Goal: Task Accomplishment & Management: Use online tool/utility

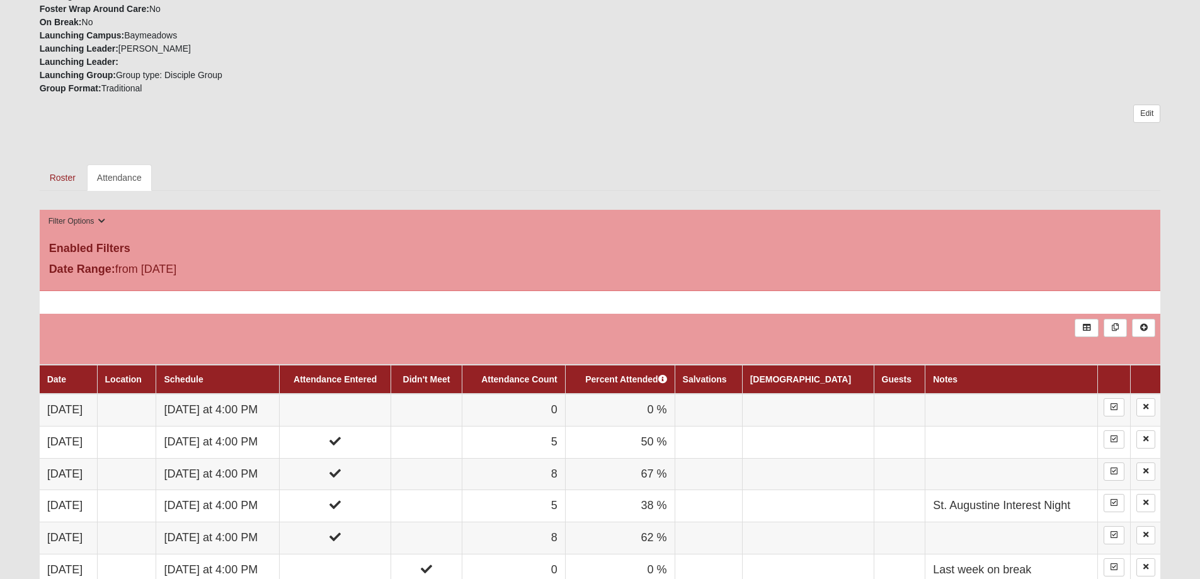
scroll to position [693, 0]
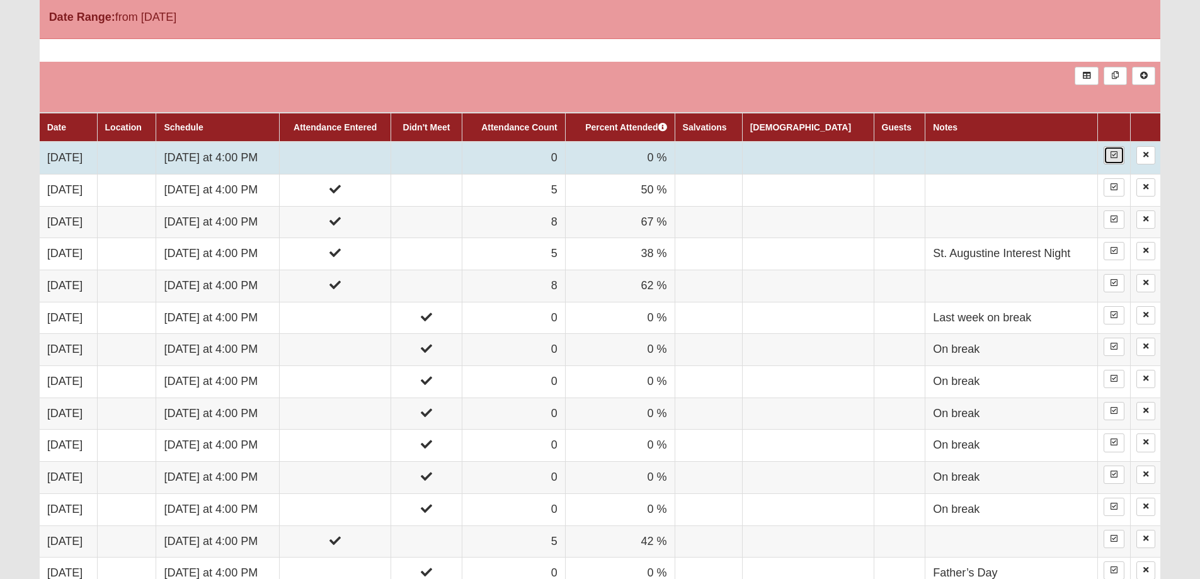
click at [1107, 152] on link at bounding box center [1113, 155] width 21 height 18
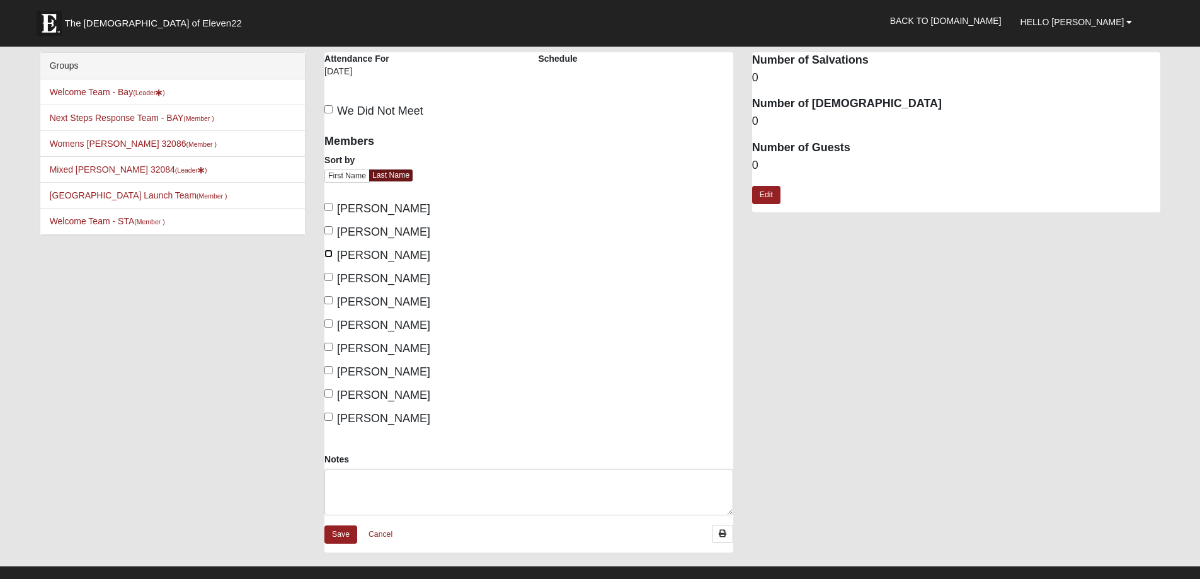
click at [328, 251] on input "[PERSON_NAME]" at bounding box center [328, 253] width 8 height 8
checkbox input "true"
click at [329, 281] on input "[PERSON_NAME]" at bounding box center [328, 277] width 8 height 8
checkbox input "true"
click at [327, 295] on label "[PERSON_NAME]" at bounding box center [377, 301] width 106 height 17
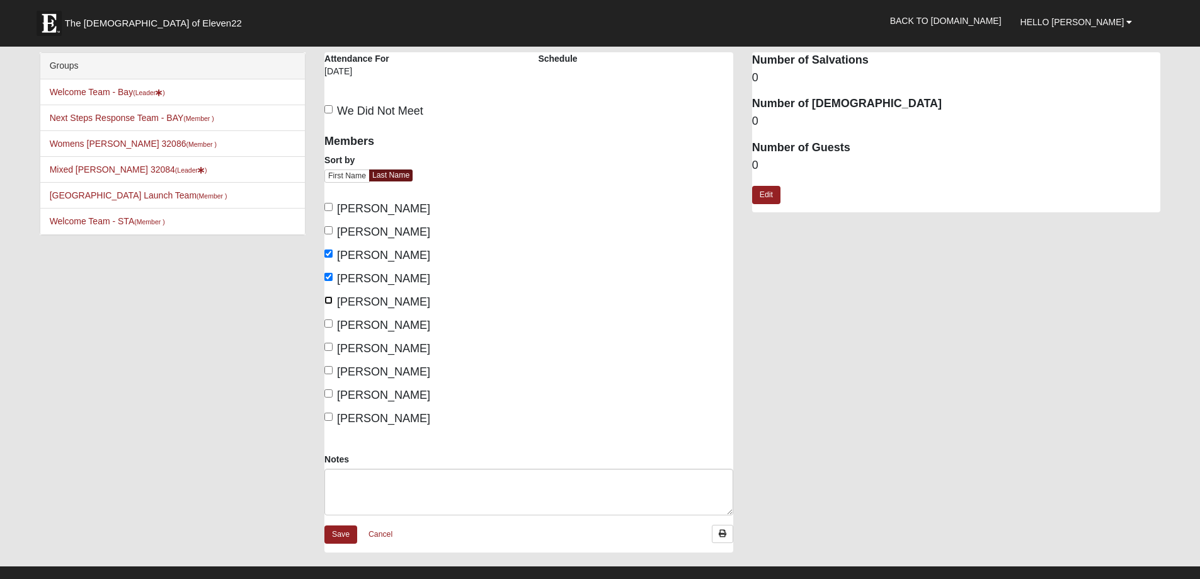
click at [327, 296] on input "[PERSON_NAME]" at bounding box center [328, 300] width 8 height 8
checkbox input "true"
click at [322, 326] on div "Members Sort by First Name Last Name [PERSON_NAME], [PERSON_NAME], [PERSON_NAME…" at bounding box center [422, 289] width 214 height 326
click at [328, 325] on input "[PERSON_NAME]" at bounding box center [328, 323] width 8 height 8
checkbox input "true"
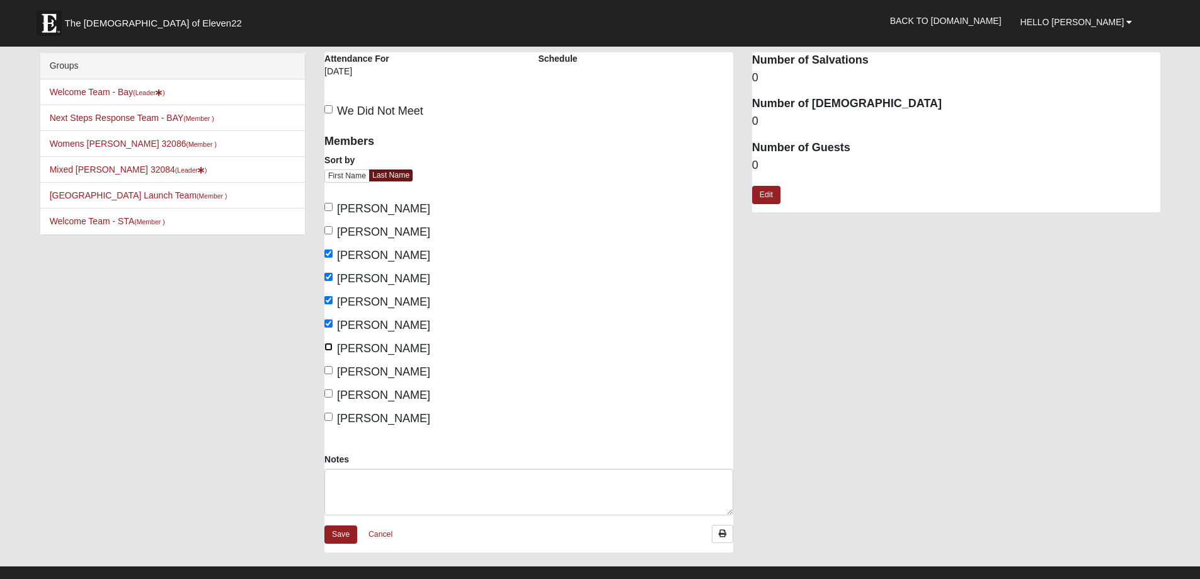
click at [329, 346] on input "[PERSON_NAME]" at bounding box center [328, 347] width 8 height 8
checkbox input "true"
click at [329, 371] on input "[PERSON_NAME]" at bounding box center [328, 370] width 8 height 8
checkbox input "true"
click at [327, 389] on input "[PERSON_NAME]" at bounding box center [328, 393] width 8 height 8
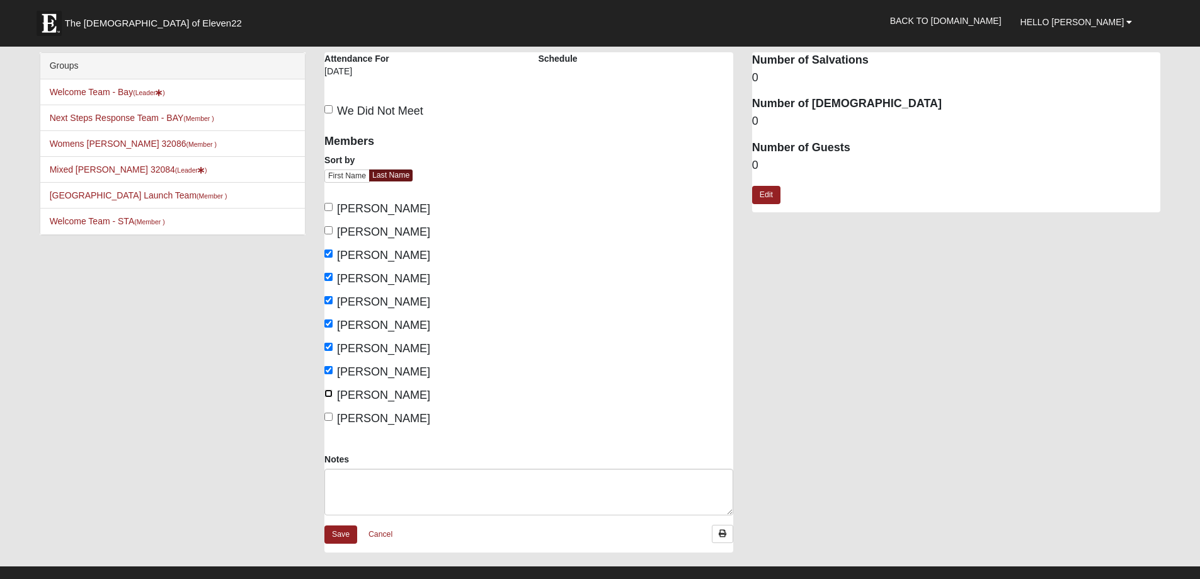
checkbox input "true"
click at [333, 538] on link "Save" at bounding box center [340, 534] width 33 height 18
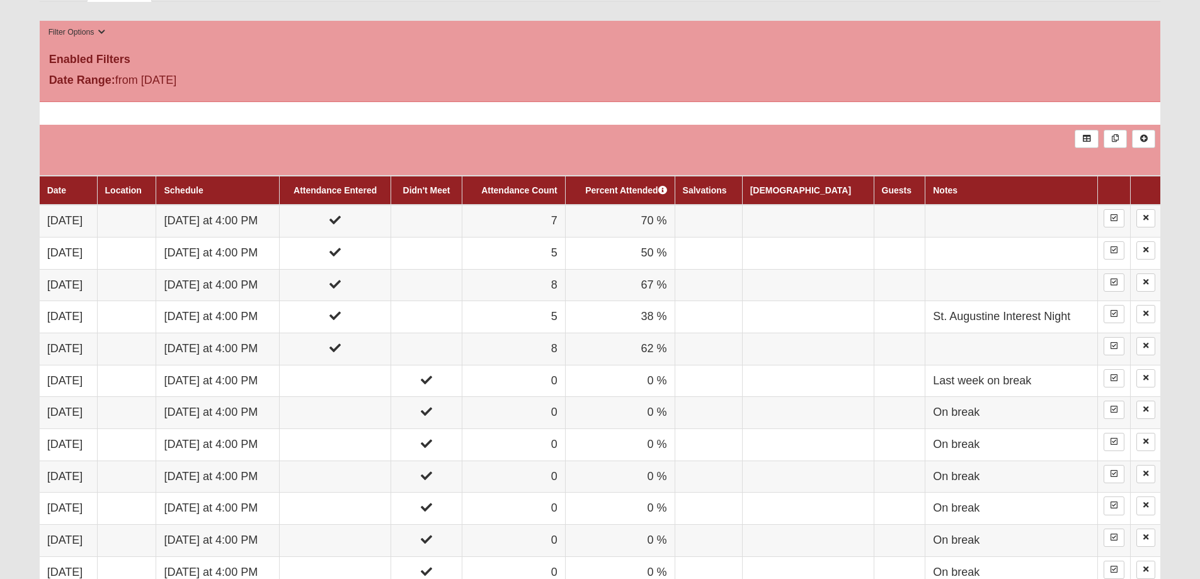
scroll to position [693, 0]
